Goal: Task Accomplishment & Management: Use online tool/utility

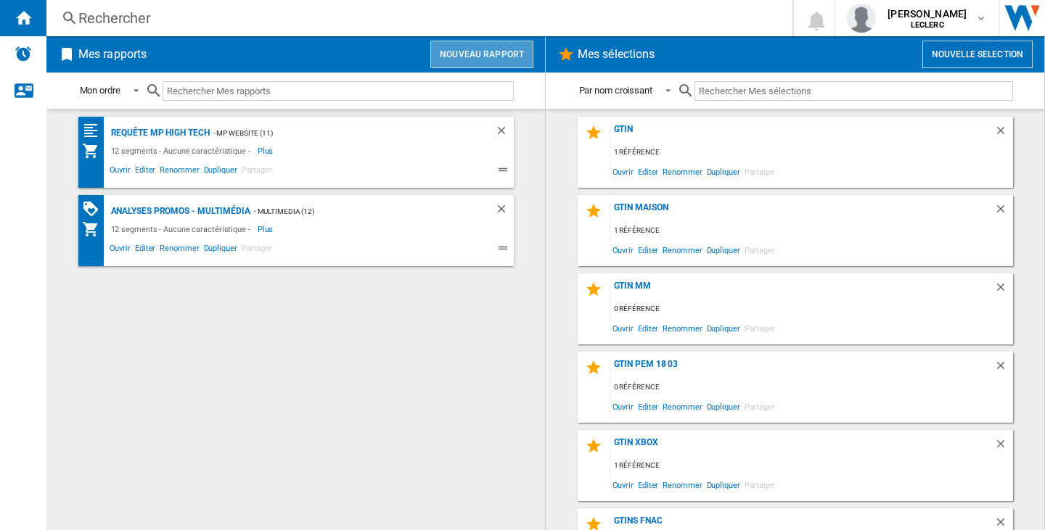
click at [522, 59] on button "Nouveau rapport" at bounding box center [481, 55] width 103 height 28
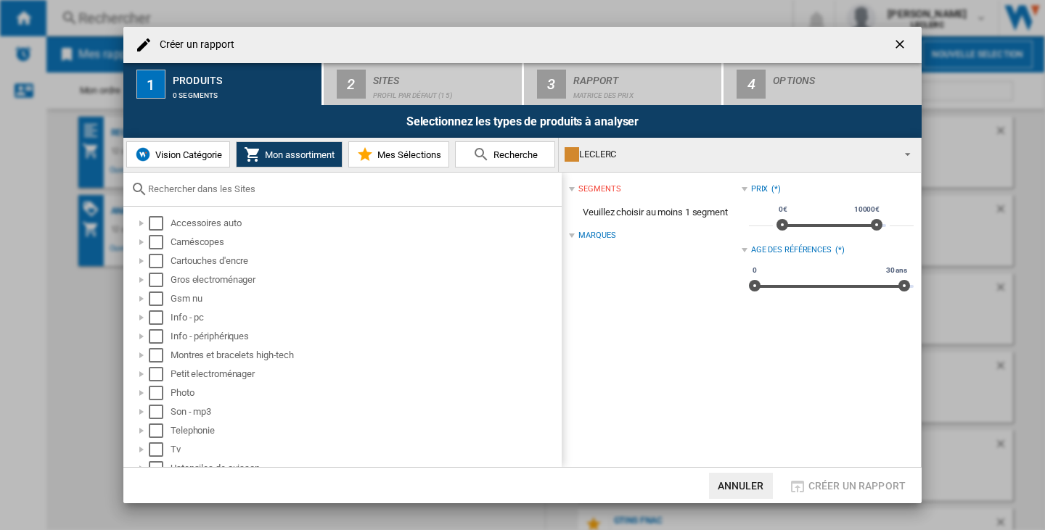
click at [148, 149] on img at bounding box center [142, 154] width 17 height 17
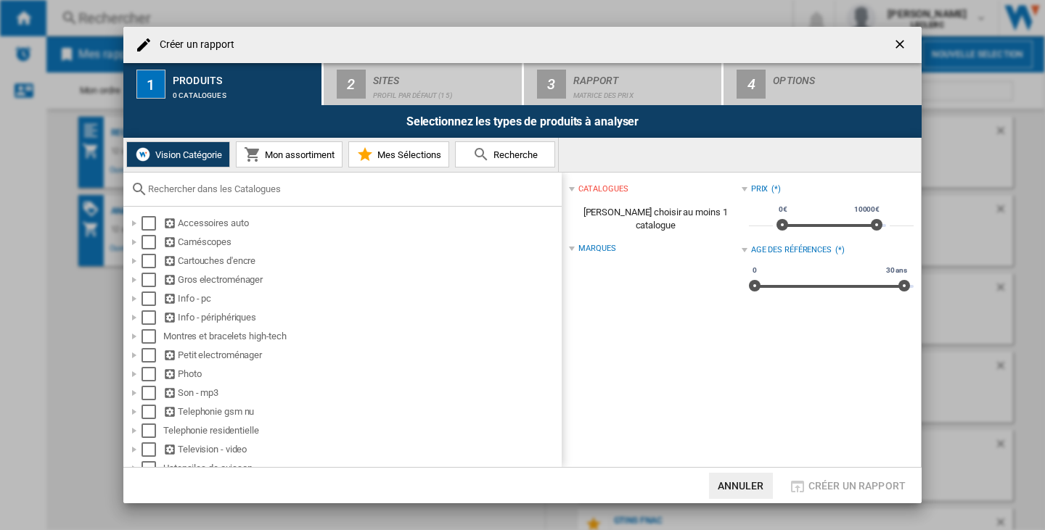
click at [294, 149] on span "Mon assortiment" at bounding box center [297, 154] width 73 height 11
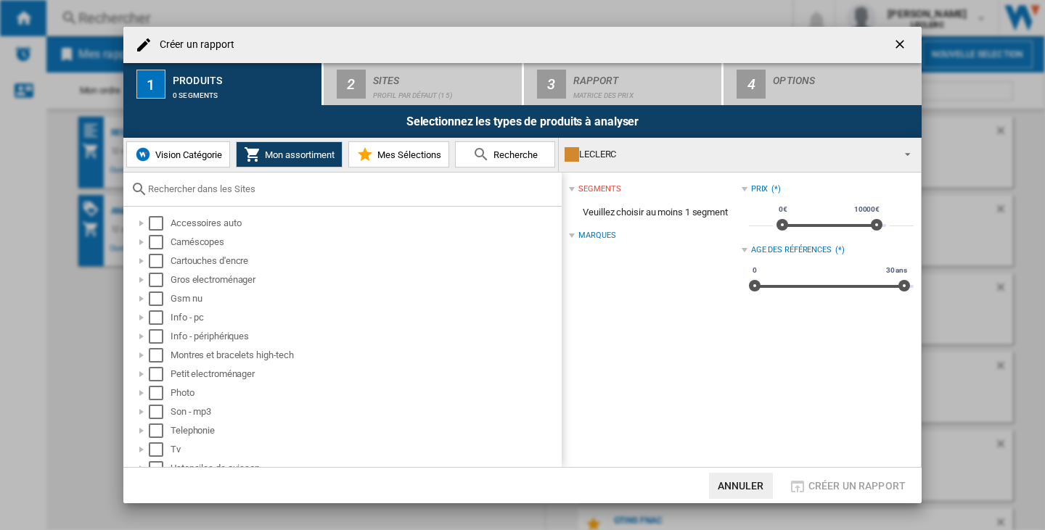
click at [197, 155] on span "Vision Catégorie" at bounding box center [187, 154] width 70 height 11
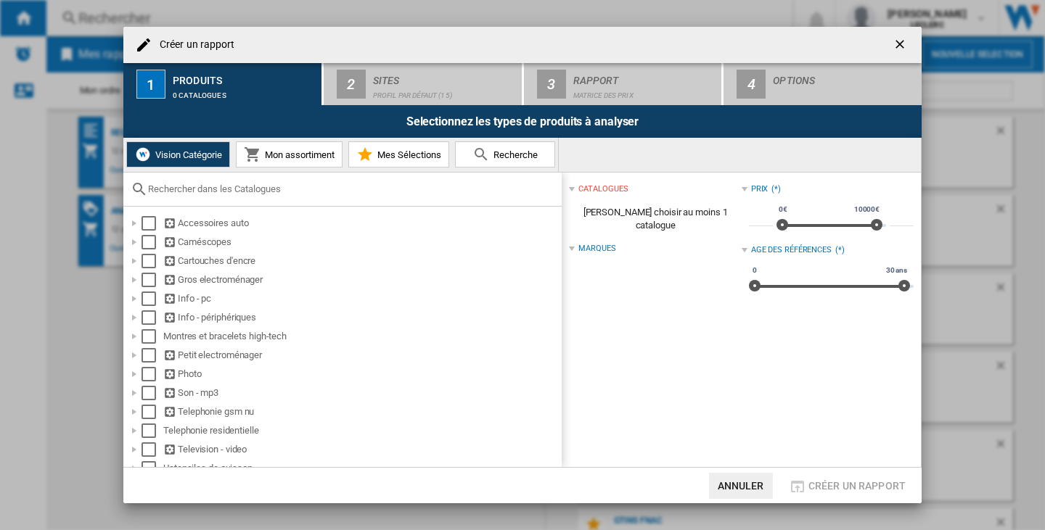
click at [580, 194] on div "catalogues" at bounding box center [602, 190] width 49 height 12
click at [603, 243] on div "Marques" at bounding box center [596, 249] width 37 height 12
click at [271, 143] on button "Mon assortiment" at bounding box center [289, 154] width 107 height 26
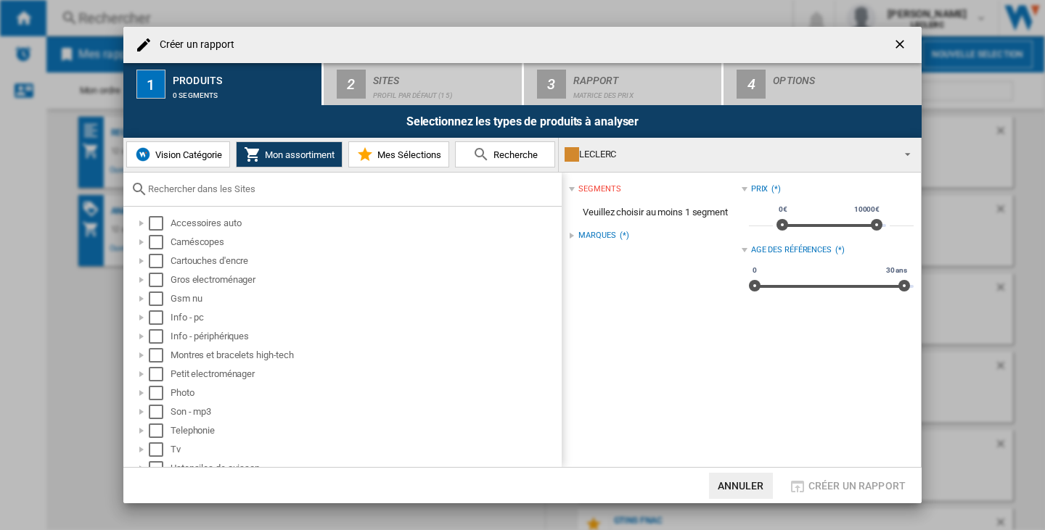
click at [647, 157] on div "LECLERC" at bounding box center [728, 154] width 327 height 20
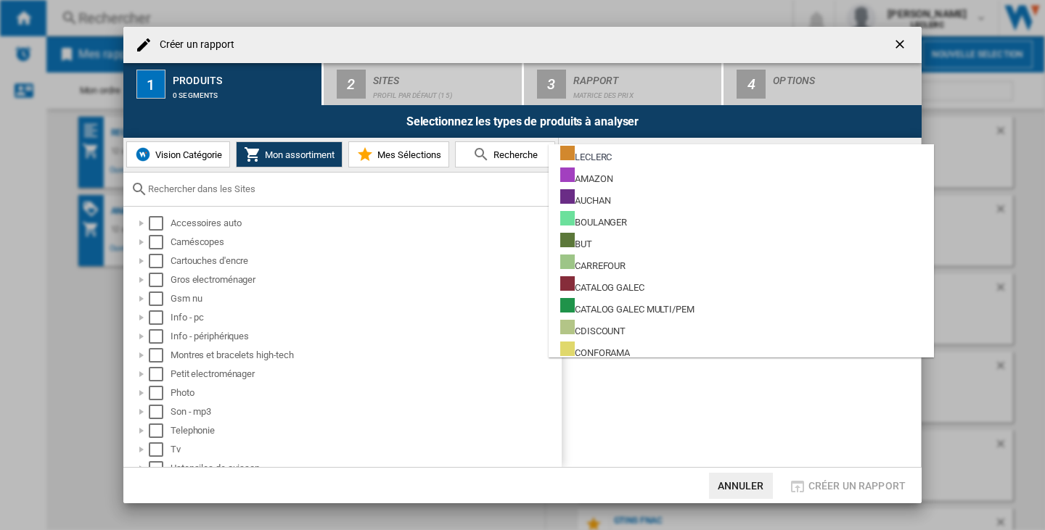
click at [176, 145] on md-backdrop at bounding box center [522, 265] width 1045 height 530
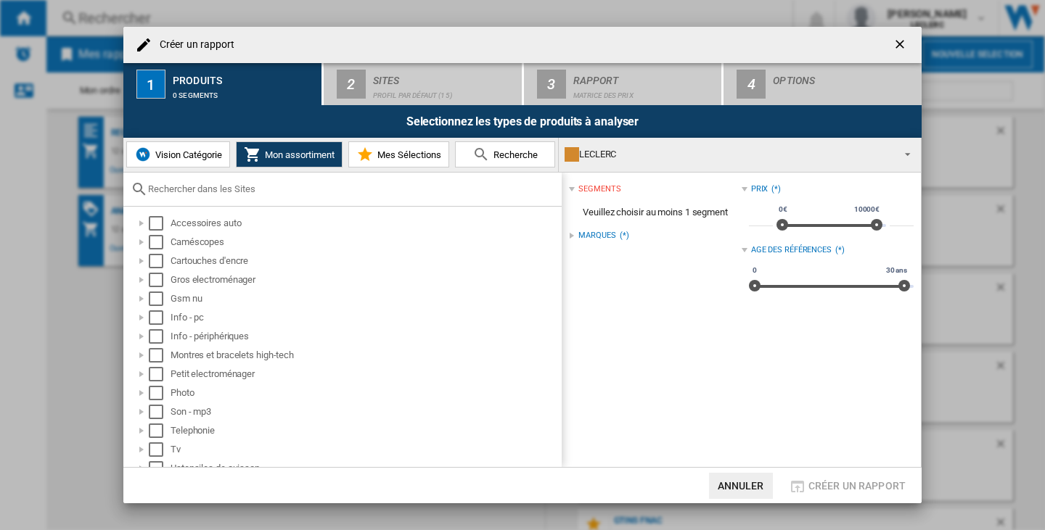
click at [176, 145] on button "Vision Catégorie" at bounding box center [178, 154] width 104 height 26
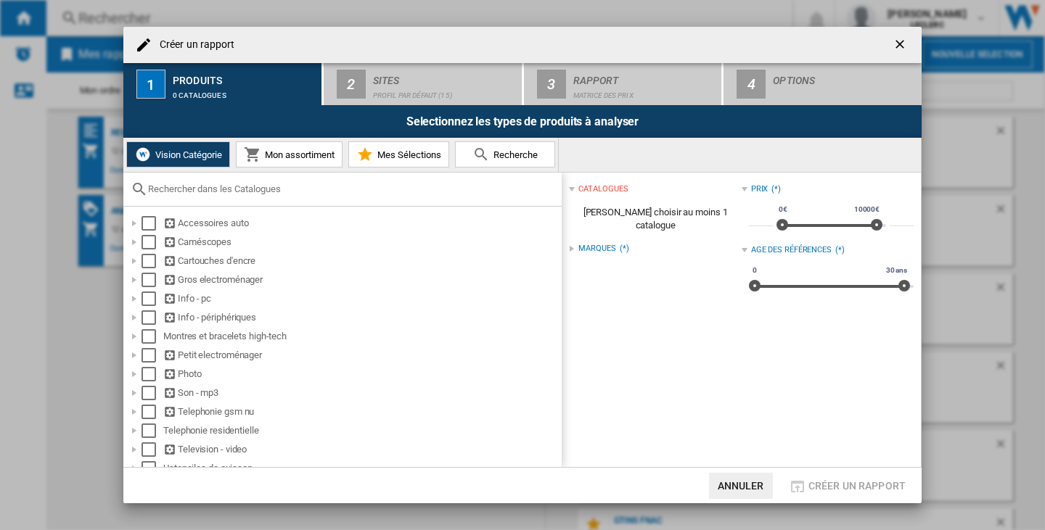
click at [284, 152] on span "Mon assortiment" at bounding box center [297, 154] width 73 height 11
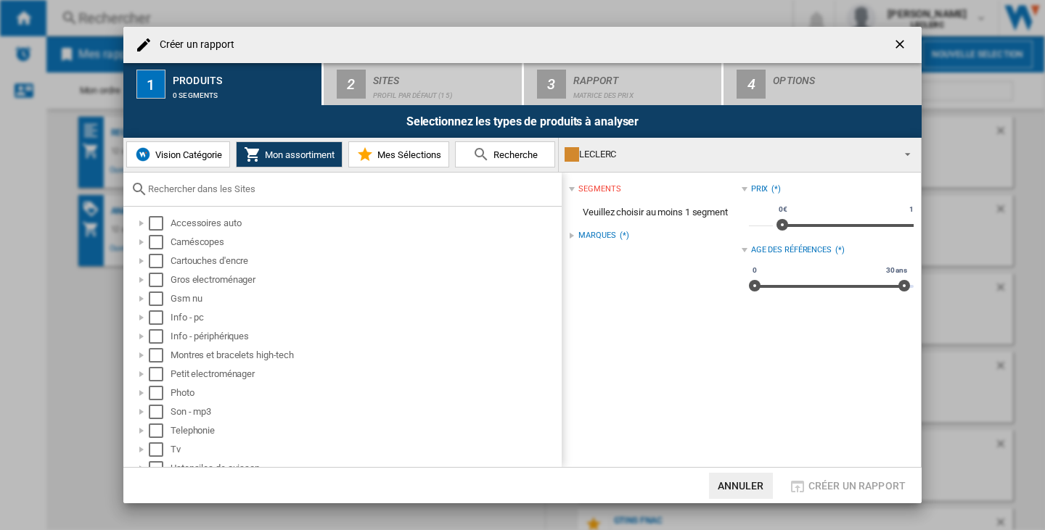
click at [719, 149] on div "LECLERC" at bounding box center [728, 154] width 327 height 20
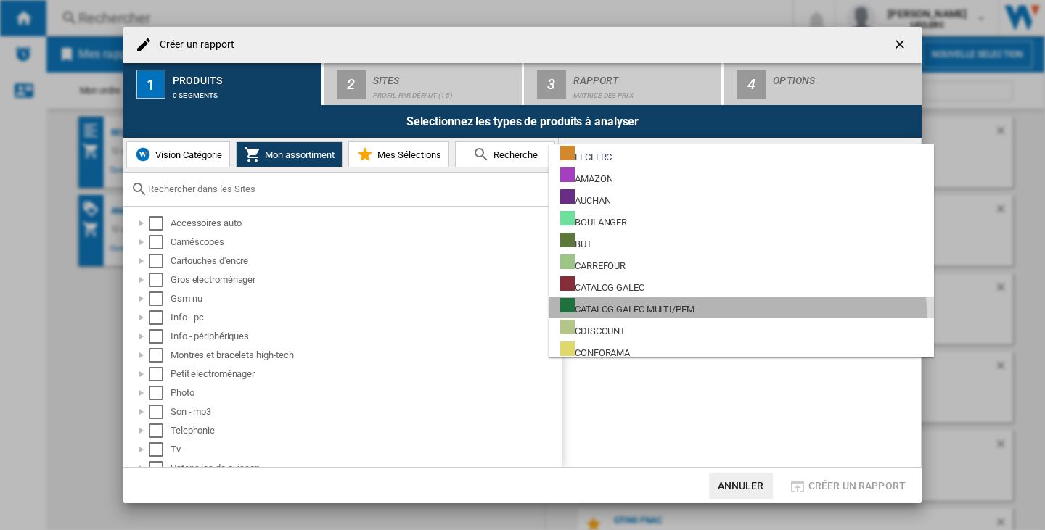
click at [721, 314] on md-option "CATALOG GALEC MULTI/PEM" at bounding box center [741, 308] width 385 height 22
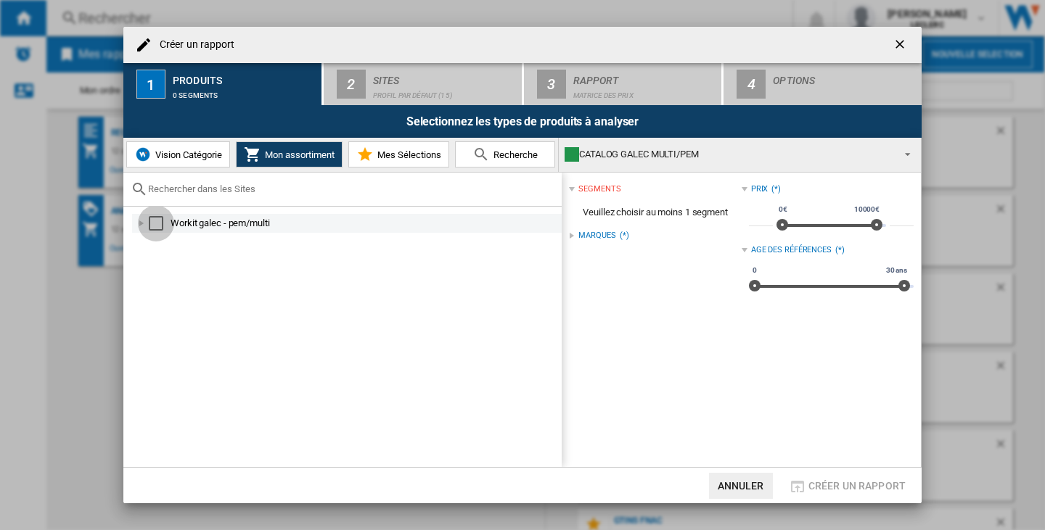
click at [162, 218] on div "Select" at bounding box center [156, 223] width 15 height 15
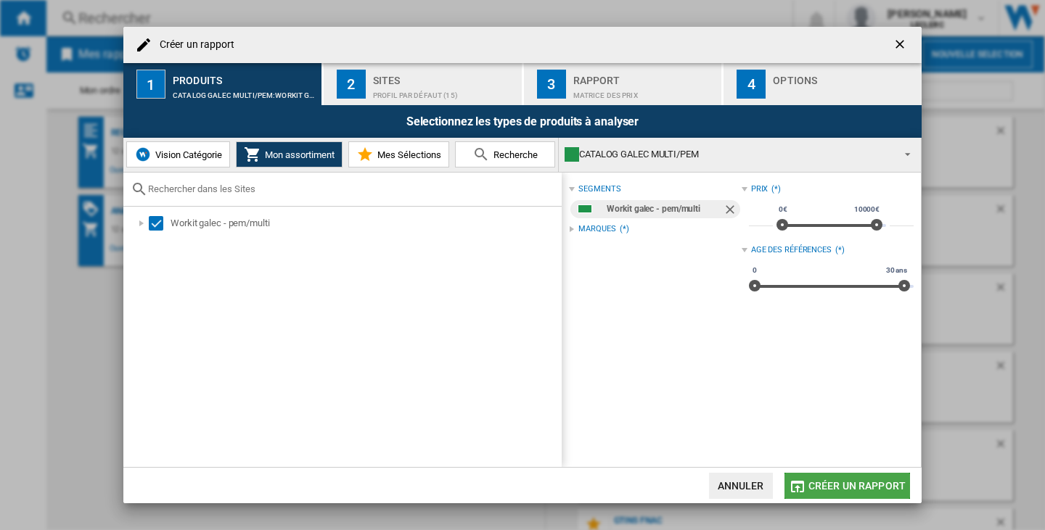
click at [880, 488] on span "Créer un rapport" at bounding box center [856, 486] width 97 height 12
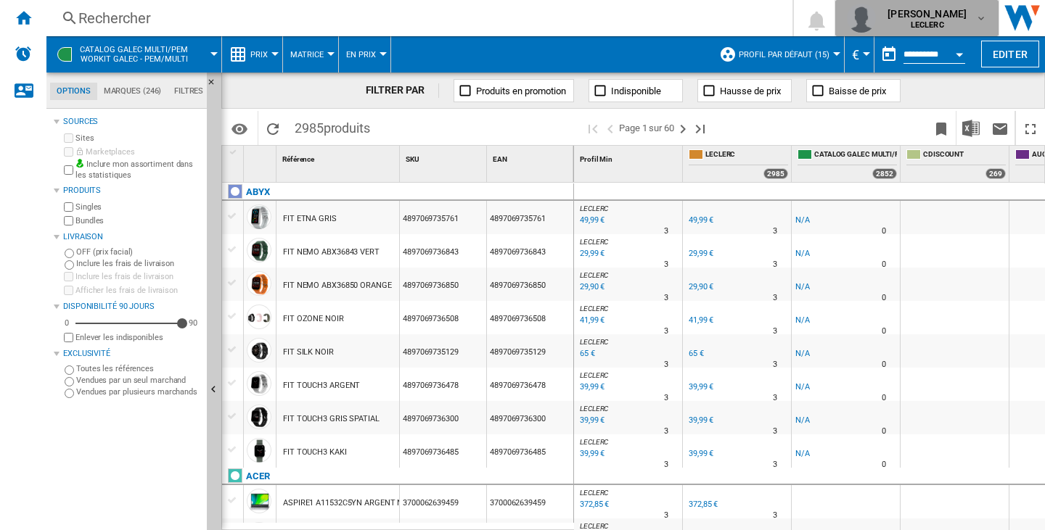
click at [968, 13] on div "[PERSON_NAME]" at bounding box center [929, 18] width 94 height 23
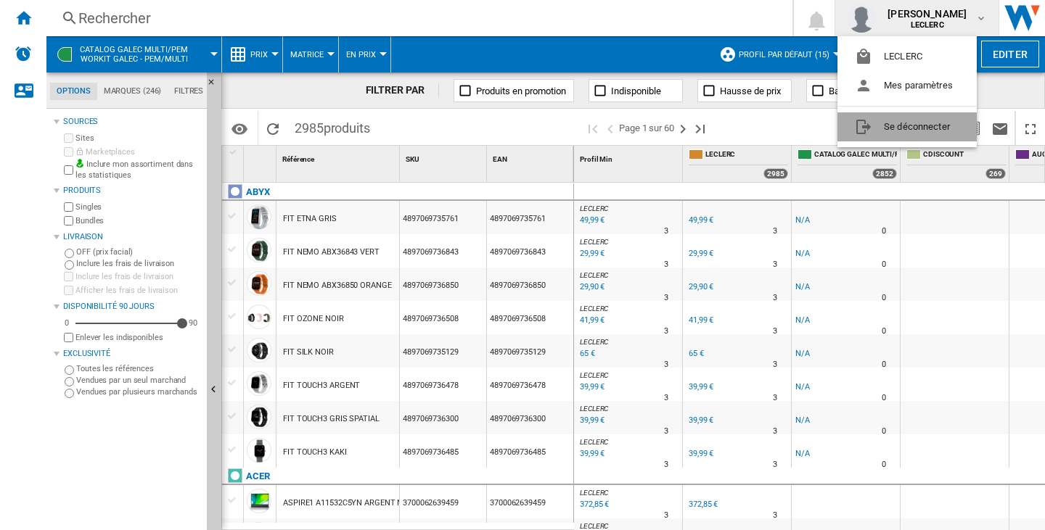
click at [951, 134] on button "Se déconnecter" at bounding box center [906, 126] width 139 height 29
